Goal: Check status: Check status

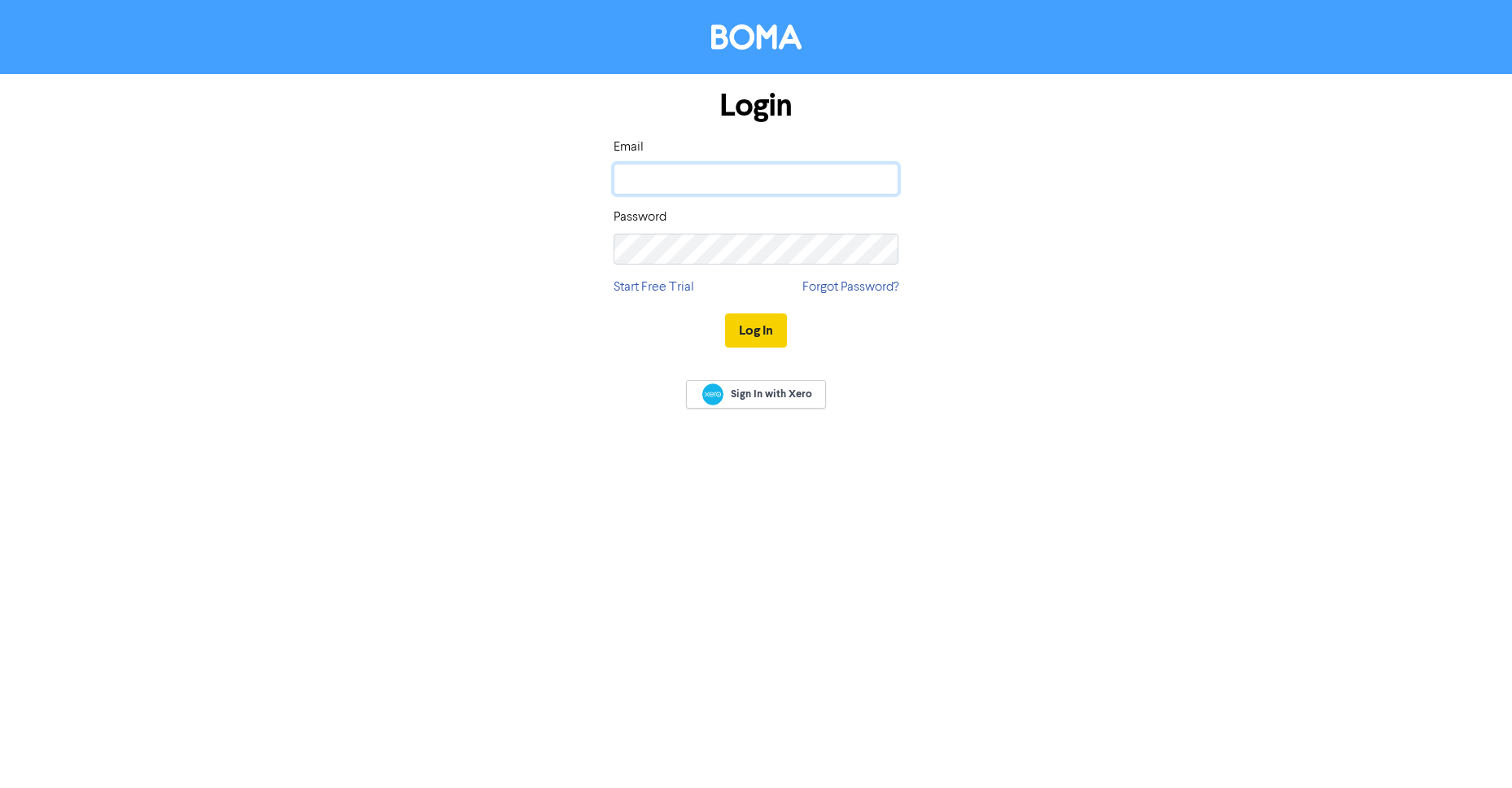
type input "[EMAIL_ADDRESS][DOMAIN_NAME]"
click at [746, 326] on button "Log In" at bounding box center [756, 330] width 61 height 34
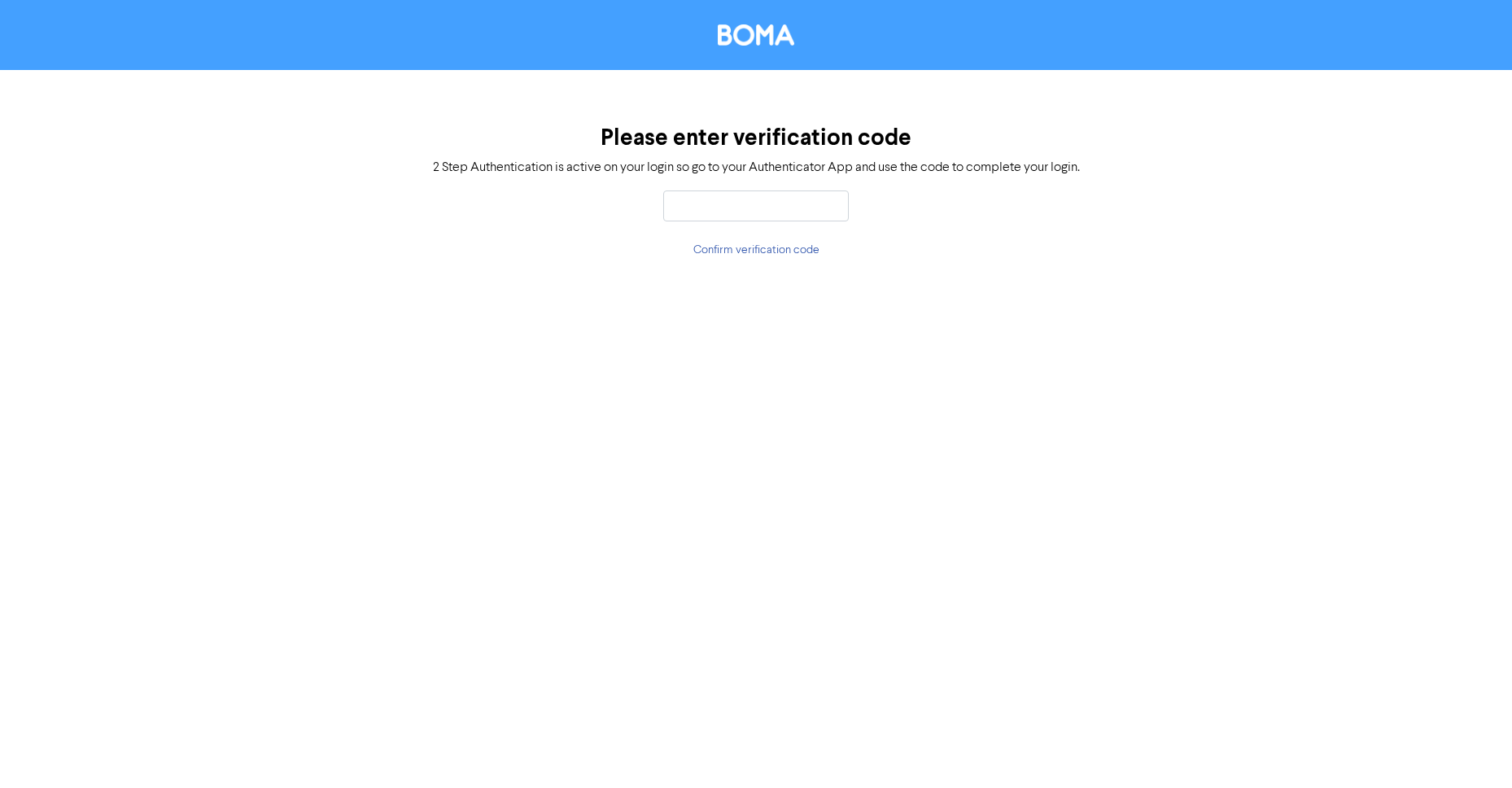
click at [315, 322] on div "Please enter verification code 2 Step Authentication is active on your login so…" at bounding box center [756, 394] width 1512 height 788
click at [725, 207] on input "text" at bounding box center [755, 206] width 185 height 31
click at [707, 206] on input "text" at bounding box center [755, 206] width 185 height 31
type input "033869"
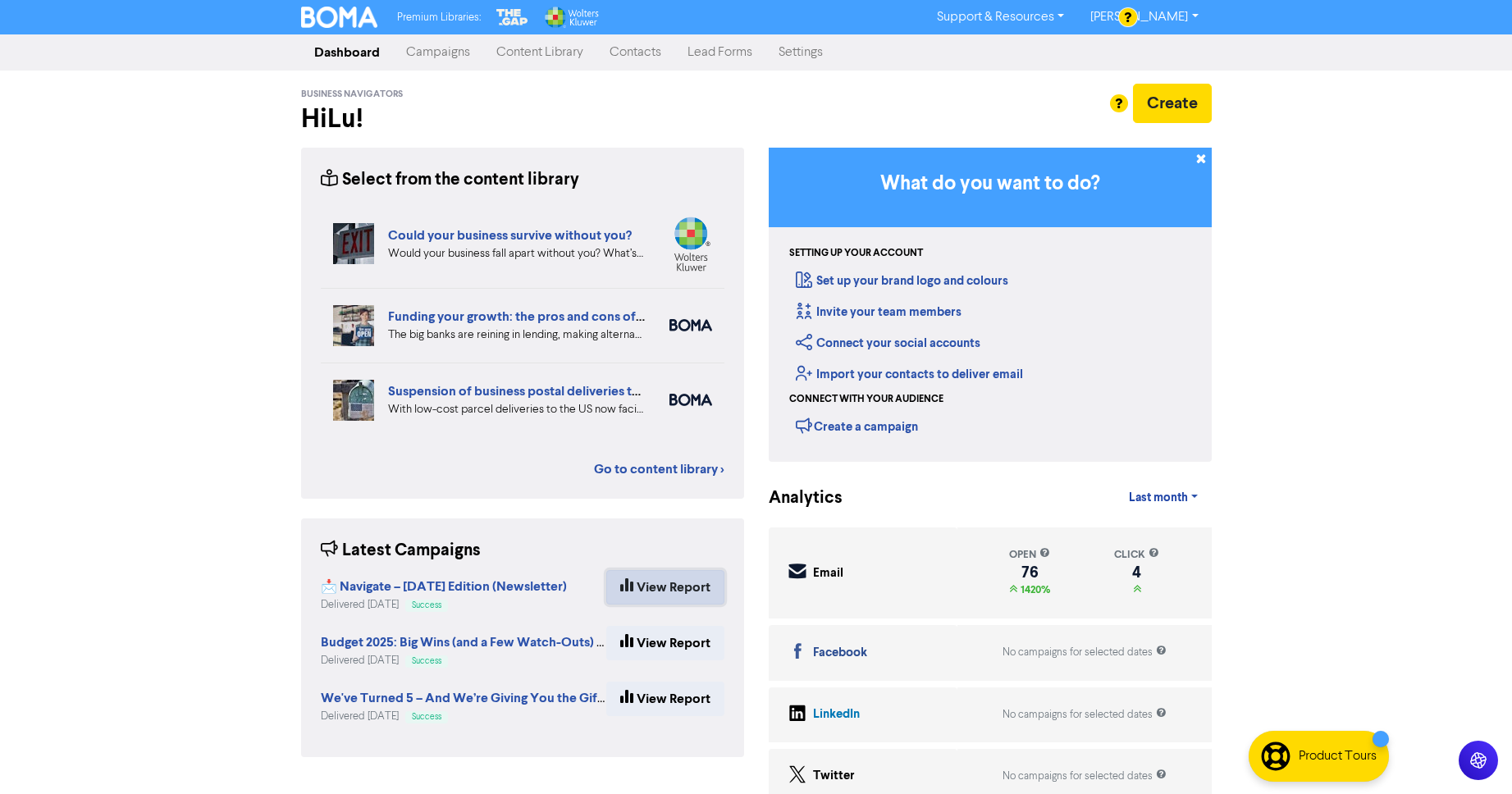
click at [663, 577] on link "View Report" at bounding box center [665, 587] width 118 height 35
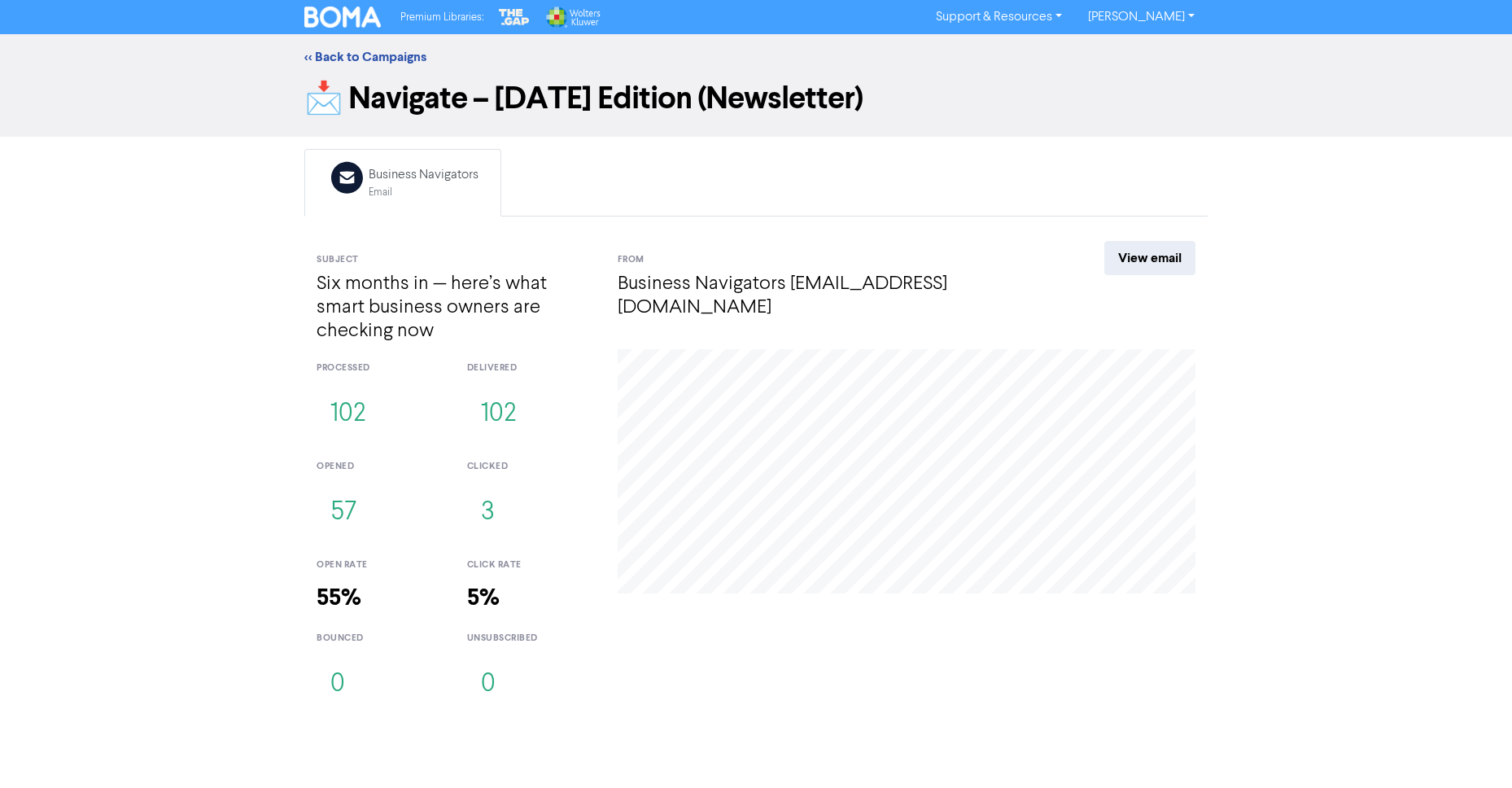
click at [1169, 15] on link "[PERSON_NAME]" at bounding box center [1141, 18] width 133 height 26
